Goal: Task Accomplishment & Management: Manage account settings

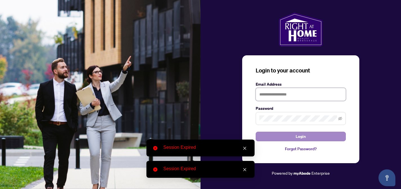
type input "**********"
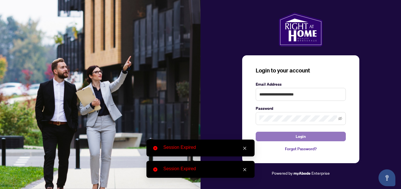
click at [301, 138] on span "Login" at bounding box center [301, 136] width 10 height 9
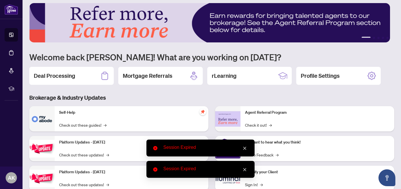
scroll to position [26, 0]
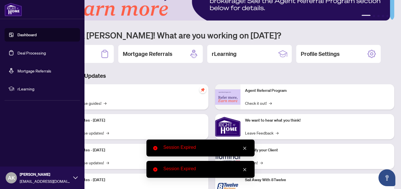
click at [24, 52] on link "Deal Processing" at bounding box center [31, 52] width 28 height 5
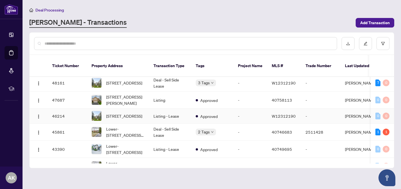
scroll to position [3, 0]
click at [165, 127] on td "Deal - Sell Side Lease" at bounding box center [170, 131] width 42 height 17
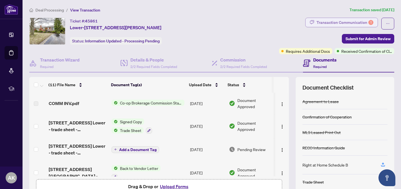
click at [340, 20] on div "Transaction Communication 1" at bounding box center [344, 22] width 57 height 9
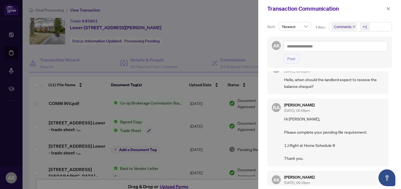
scroll to position [17, 0]
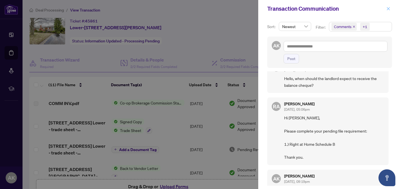
click at [387, 9] on icon "close" at bounding box center [388, 9] width 4 height 4
